Goal: Transaction & Acquisition: Purchase product/service

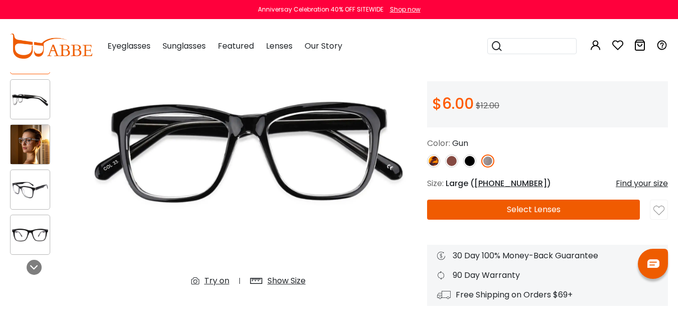
click at [474, 219] on button "Select Lenses" at bounding box center [533, 210] width 213 height 20
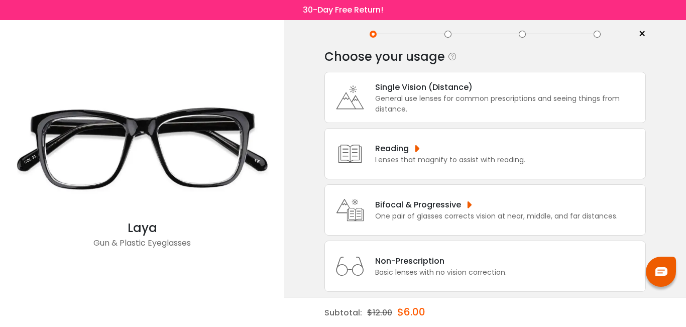
scroll to position [34, 0]
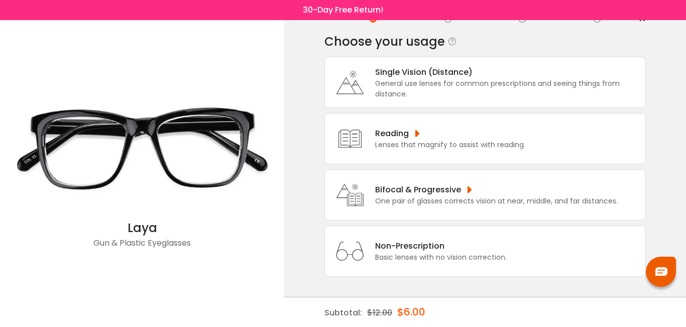
click at [447, 68] on div "Single Vision (Distance)" at bounding box center [507, 72] width 265 height 13
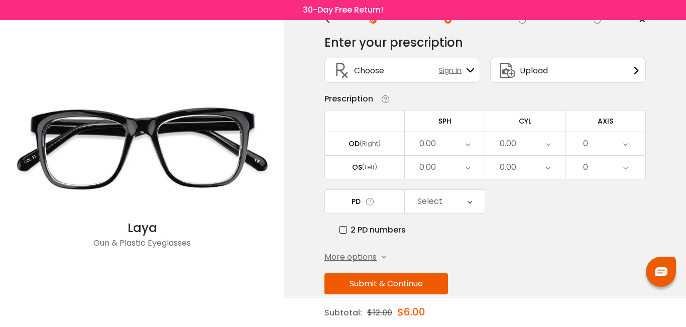
scroll to position [50, 0]
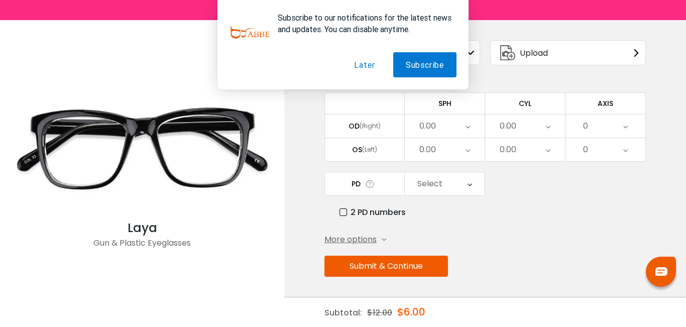
click at [392, 274] on button "Submit & Continue" at bounding box center [386, 266] width 124 height 21
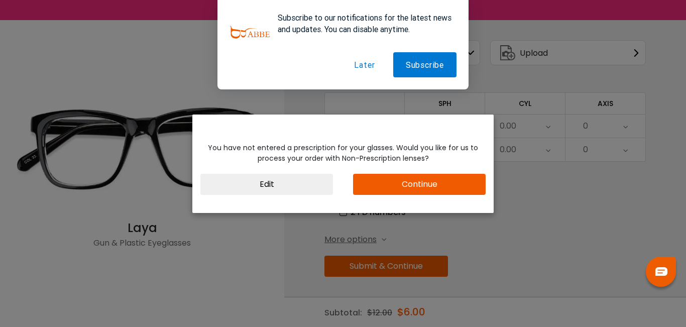
click at [396, 183] on button "Continue" at bounding box center [419, 184] width 133 height 21
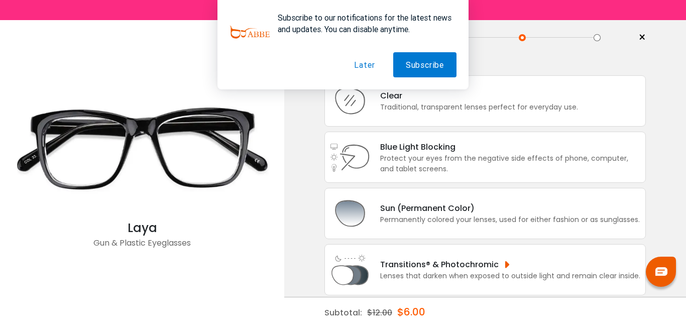
scroll to position [0, 0]
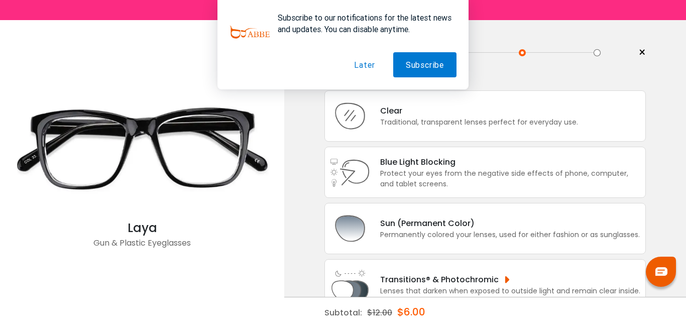
click at [367, 61] on button "Later" at bounding box center [364, 64] width 46 height 25
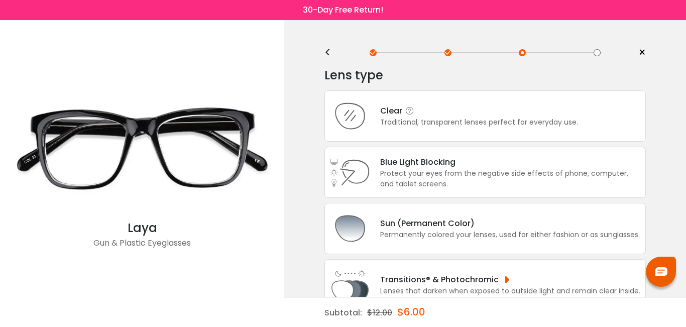
click at [425, 126] on div "Traditional, transparent lenses perfect for everyday use." at bounding box center [479, 122] width 198 height 11
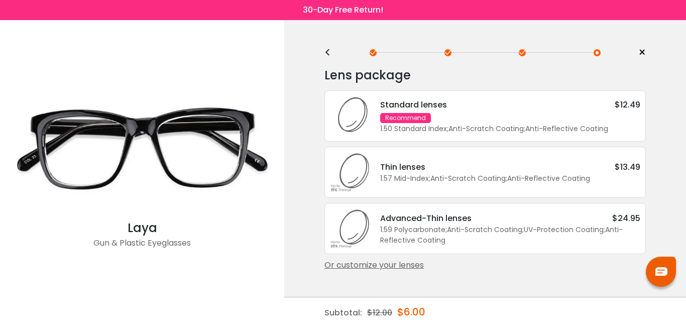
click at [441, 132] on div "1.50 Standard Index ; Anti-Scratch Coating ; Anti-Reflective Coating ;" at bounding box center [510, 129] width 260 height 11
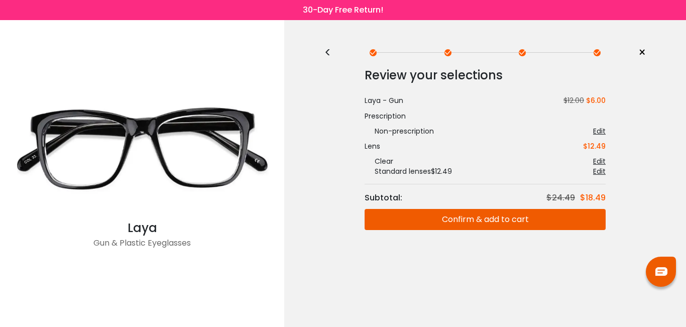
click at [443, 218] on button "Confirm & add to cart" at bounding box center [485, 219] width 241 height 21
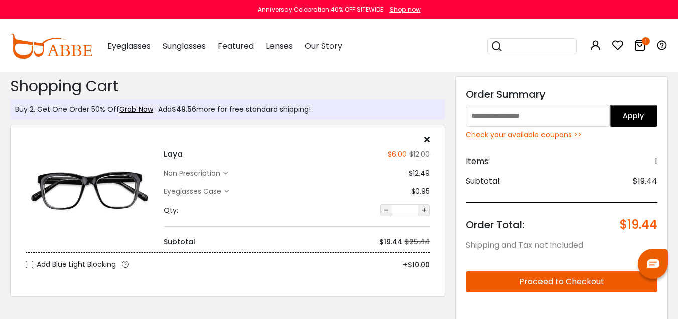
click at [571, 113] on input "text" at bounding box center [538, 116] width 144 height 22
paste input "********"
type input "********"
click at [625, 118] on button "Apply" at bounding box center [634, 116] width 48 height 22
